Goal: Communication & Community: Participate in discussion

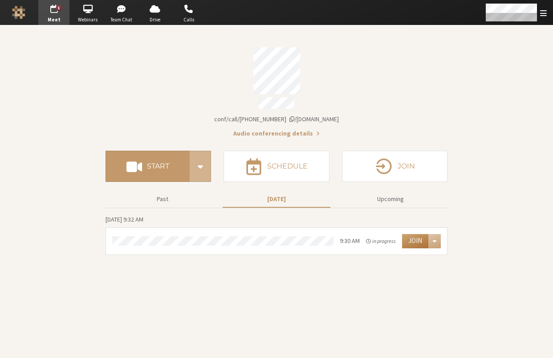
click at [413, 238] on button "Join" at bounding box center [415, 241] width 26 height 14
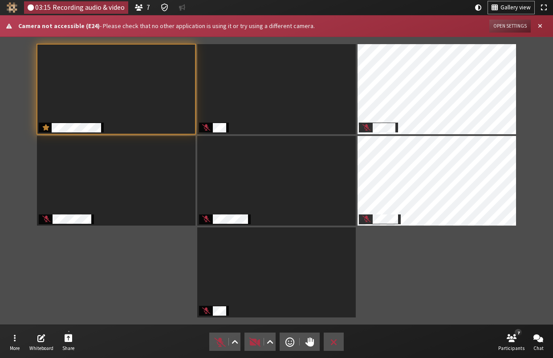
click at [490, 256] on div "Participants" at bounding box center [276, 180] width 541 height 275
click at [542, 27] on span "Close alert" at bounding box center [540, 26] width 4 height 7
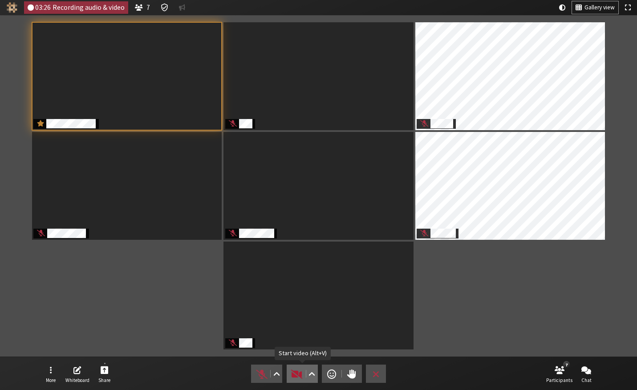
click at [296, 357] on span "Start video (Alt+V)" at bounding box center [297, 373] width 12 height 12
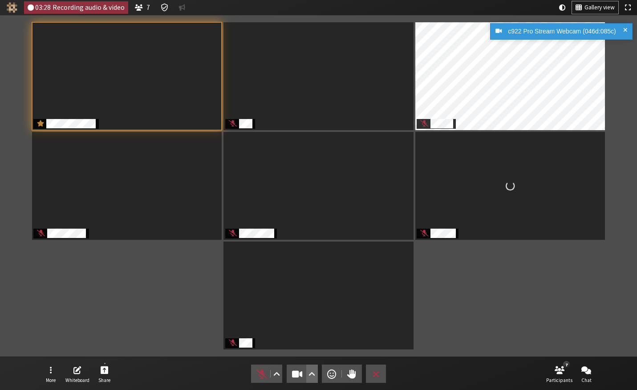
click at [311, 357] on span "Video setting" at bounding box center [312, 373] width 7 height 12
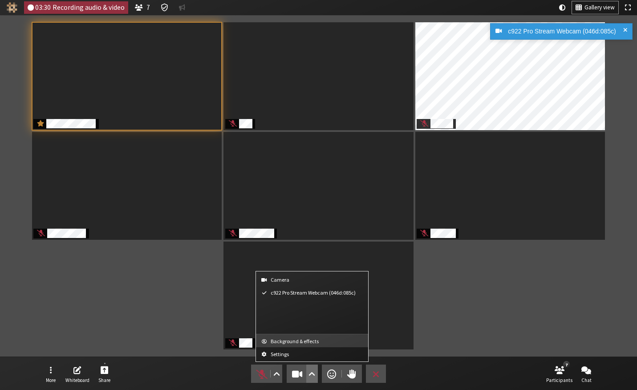
click at [310, 344] on button "Background & effects" at bounding box center [312, 340] width 112 height 13
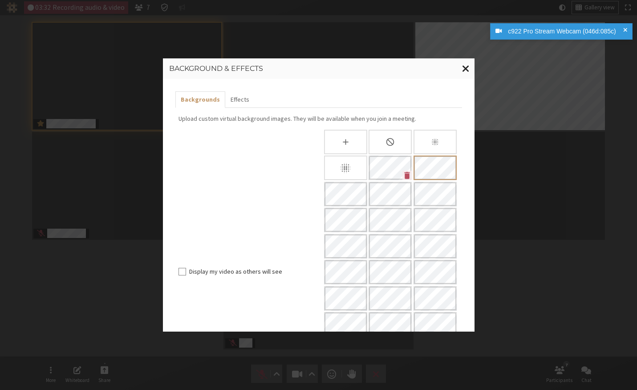
click at [463, 66] on span "Close modal" at bounding box center [466, 68] width 8 height 11
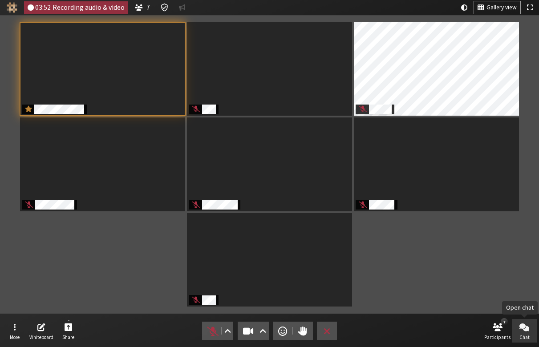
click at [525, 333] on button "Chat" at bounding box center [524, 331] width 25 height 24
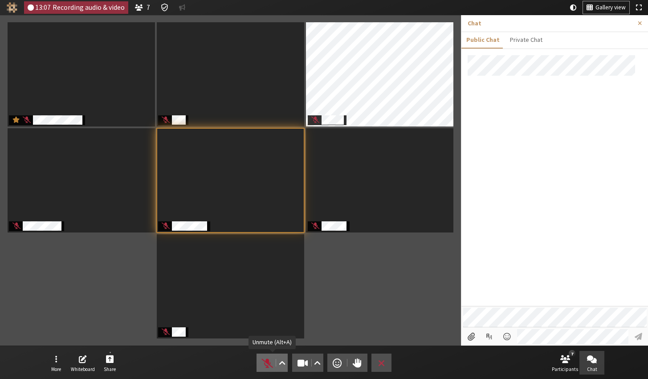
click at [269, 357] on span "Unmute (Alt+A)" at bounding box center [267, 363] width 12 height 12
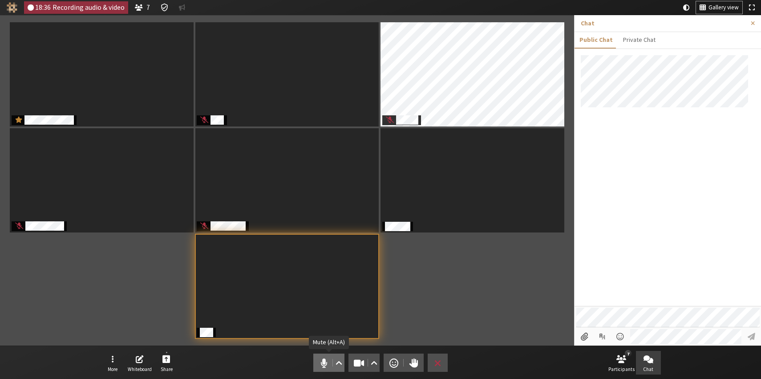
click at [317, 357] on button "Audio" at bounding box center [328, 363] width 31 height 18
click at [323, 357] on span "Unmute (Alt+A)" at bounding box center [324, 363] width 12 height 12
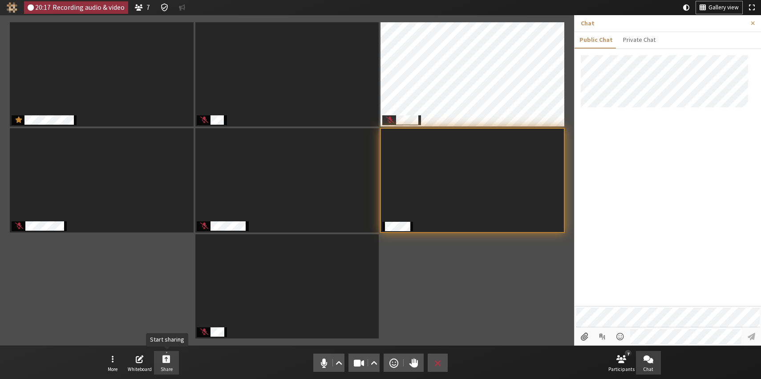
click at [167, 357] on span "Start sharing" at bounding box center [167, 359] width 8 height 10
click at [512, 357] on nav "More Whiteboard Share Audio Video Send a reaction Raise hand Leave 7 Participan…" at bounding box center [380, 362] width 561 height 33
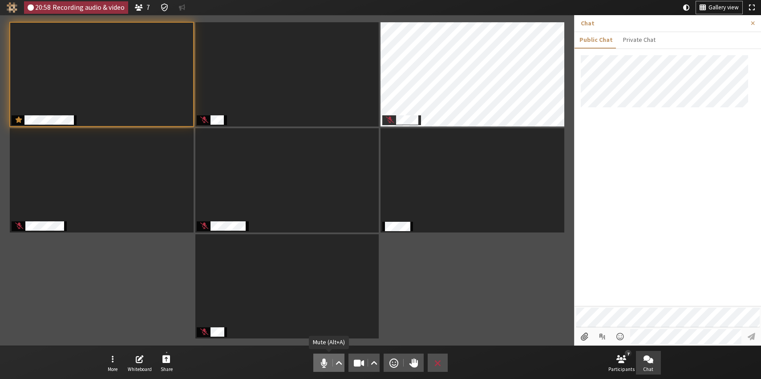
click at [323, 357] on span "Mute (Alt+A)" at bounding box center [324, 363] width 12 height 12
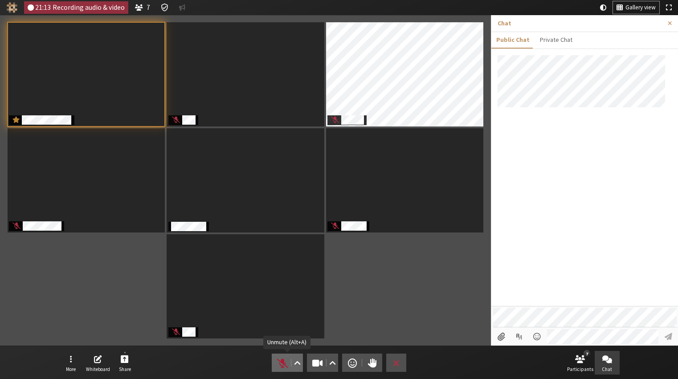
click at [283, 357] on span "Unmute (Alt+A)" at bounding box center [282, 363] width 12 height 12
click at [72, 357] on button "More" at bounding box center [70, 363] width 25 height 24
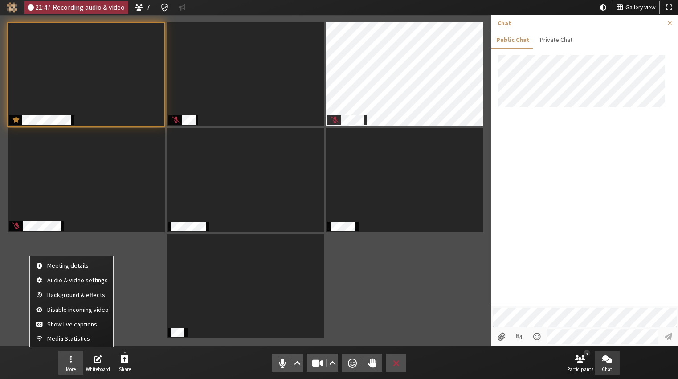
click at [418, 287] on div "Participants" at bounding box center [245, 180] width 478 height 318
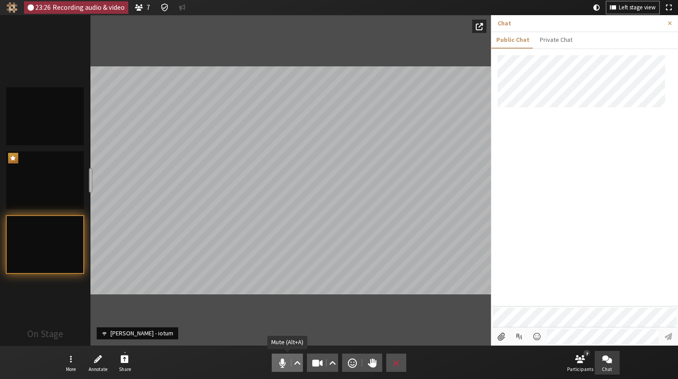
click at [277, 357] on span "Mute (Alt+A)" at bounding box center [282, 363] width 12 height 12
click at [280, 357] on span "Unmute (Alt+A)" at bounding box center [282, 363] width 12 height 12
click at [75, 356] on button "More" at bounding box center [70, 363] width 25 height 24
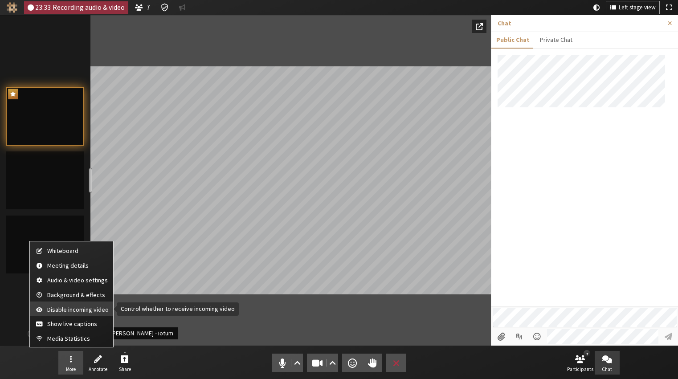
click at [71, 309] on span "Disable incoming video" at bounding box center [77, 309] width 61 height 7
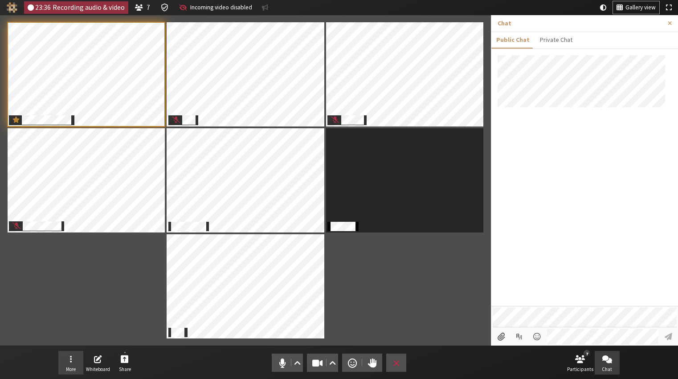
click at [71, 357] on span "Open menu" at bounding box center [71, 359] width 2 height 10
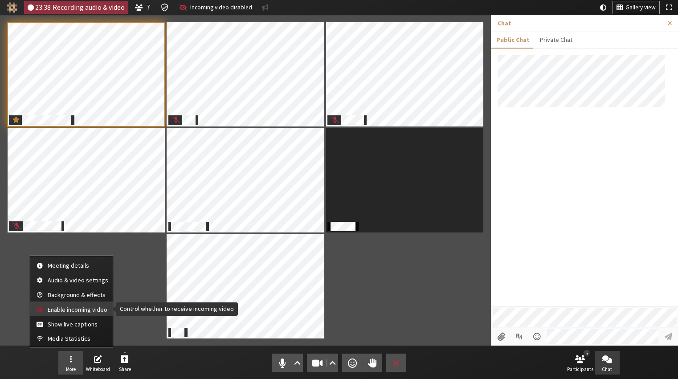
click at [63, 312] on span "Enable incoming video" at bounding box center [78, 309] width 61 height 7
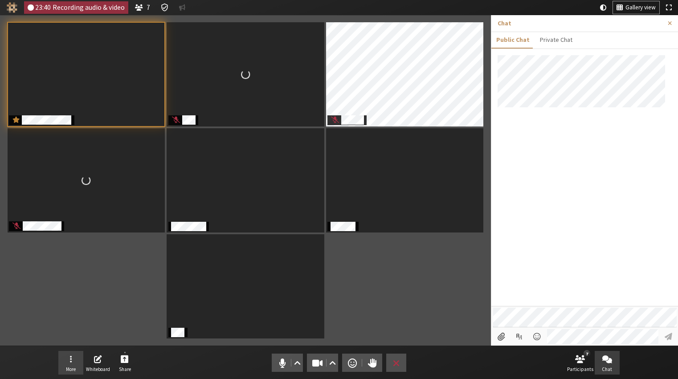
click at [71, 357] on span "Open menu" at bounding box center [71, 359] width 2 height 10
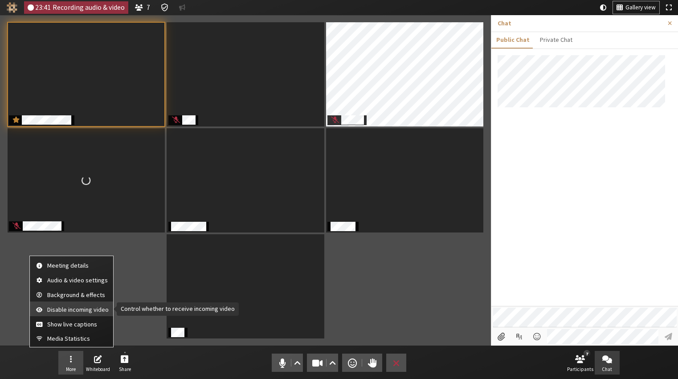
click at [72, 309] on span "Disable incoming video" at bounding box center [77, 309] width 61 height 7
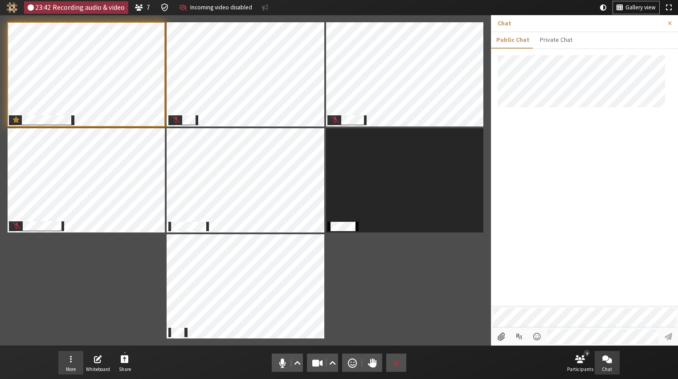
click at [69, 357] on button "More" at bounding box center [70, 363] width 25 height 24
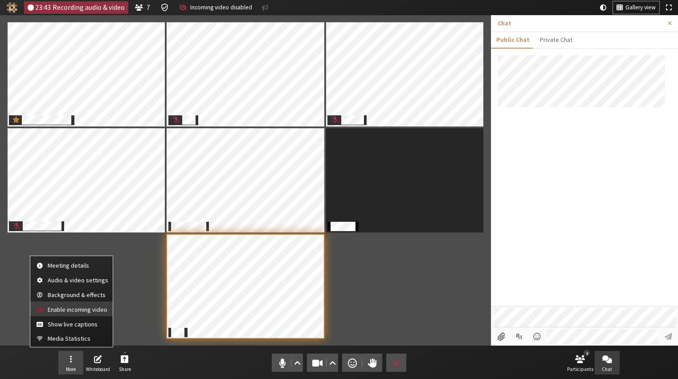
click at [62, 312] on span "Enable incoming video" at bounding box center [78, 309] width 61 height 7
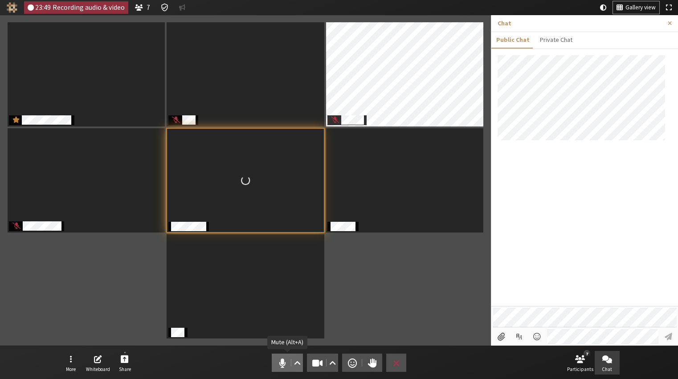
click at [281, 357] on span "Mute (Alt+A)" at bounding box center [282, 363] width 12 height 12
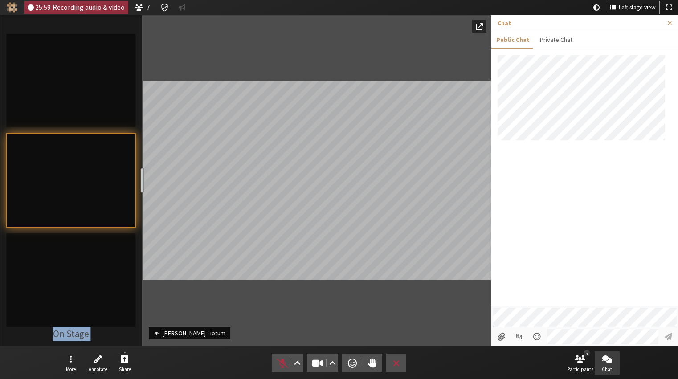
drag, startPoint x: 91, startPoint y: 175, endPoint x: 141, endPoint y: 183, distance: 50.4
click at [141, 183] on div "resize" at bounding box center [143, 180] width 4 height 25
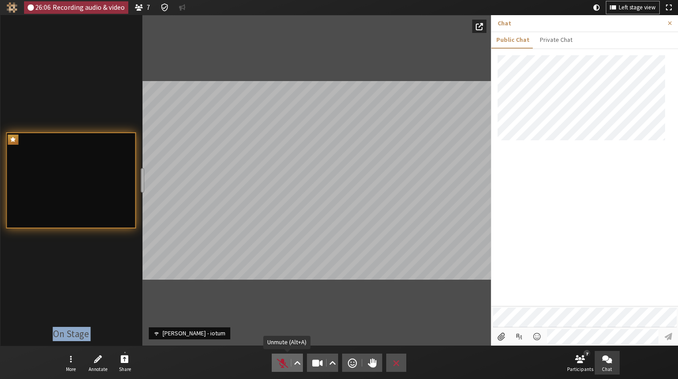
click at [277, 357] on span "Unmute (Alt+A)" at bounding box center [282, 363] width 12 height 12
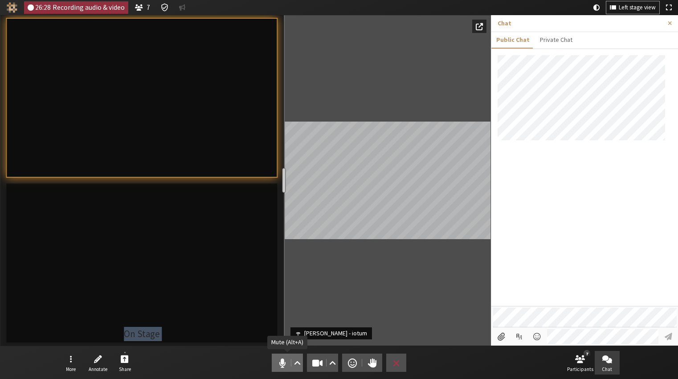
click at [282, 357] on span "Mute (Alt+A)" at bounding box center [282, 363] width 12 height 12
click at [282, 180] on div "resize" at bounding box center [283, 180] width 4 height 25
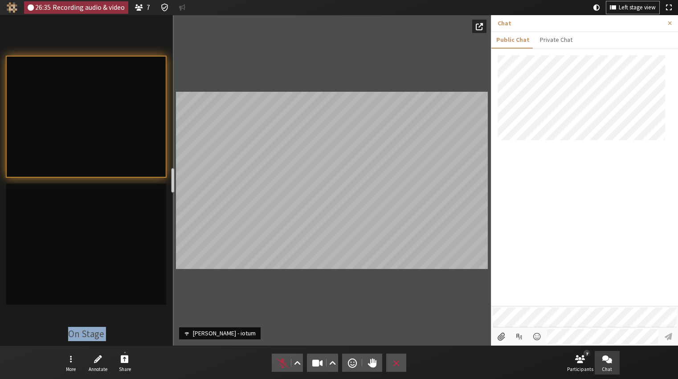
drag, startPoint x: 283, startPoint y: 179, endPoint x: 171, endPoint y: 176, distance: 111.4
click at [171, 176] on div "resize" at bounding box center [173, 180] width 4 height 25
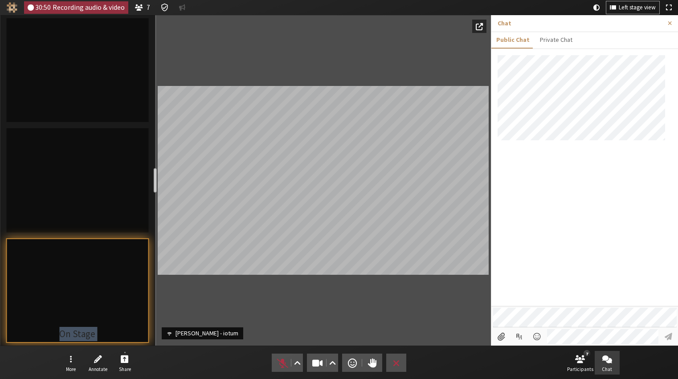
drag, startPoint x: 173, startPoint y: 179, endPoint x: 154, endPoint y: 184, distance: 19.8
click at [154, 184] on div "resize" at bounding box center [156, 180] width 4 height 25
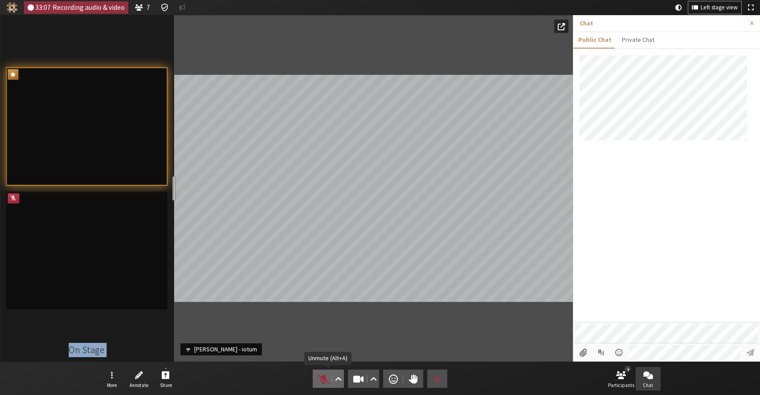
click at [323, 357] on span "Unmute (Alt+A)" at bounding box center [323, 379] width 12 height 12
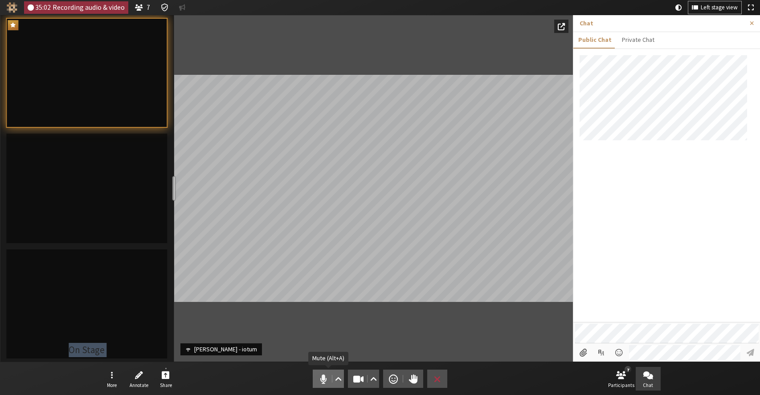
click at [326, 357] on span "Mute (Alt+A)" at bounding box center [323, 379] width 12 height 12
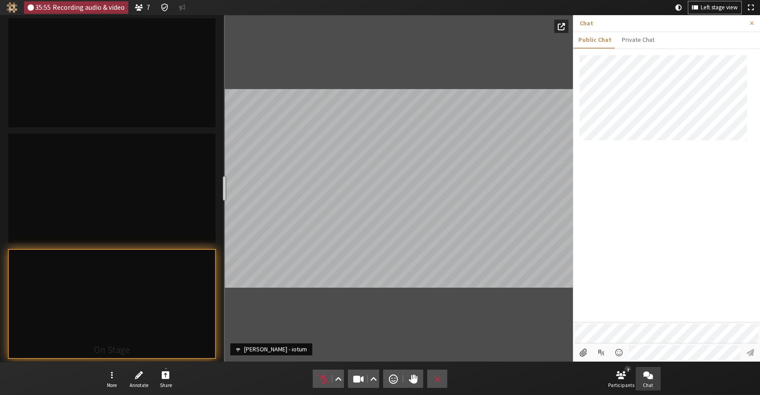
drag, startPoint x: 175, startPoint y: 191, endPoint x: 223, endPoint y: 190, distance: 47.7
click at [223, 190] on div "resize" at bounding box center [224, 188] width 4 height 25
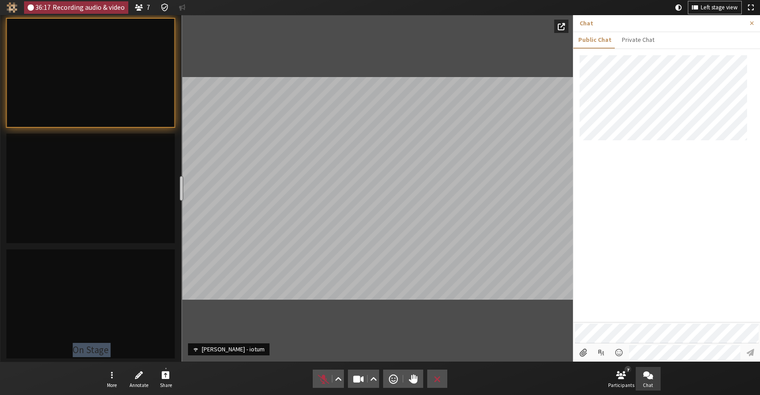
drag, startPoint x: 223, startPoint y: 189, endPoint x: 180, endPoint y: 187, distance: 42.3
click at [180, 187] on div "resize" at bounding box center [182, 188] width 4 height 25
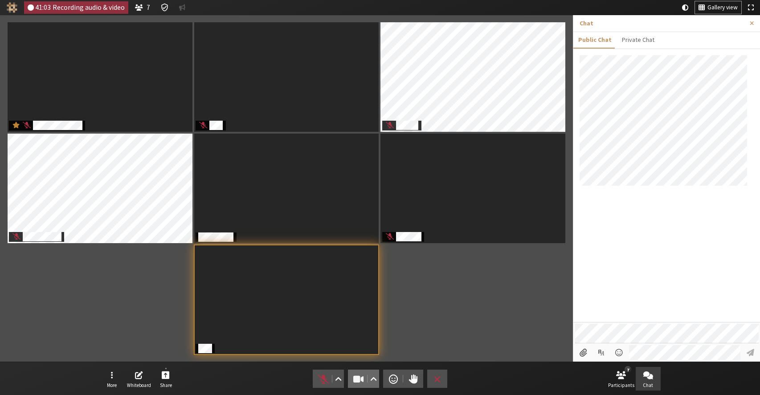
click at [353, 357] on span "Stop video (Alt+V)" at bounding box center [358, 379] width 12 height 12
